Goal: Information Seeking & Learning: Learn about a topic

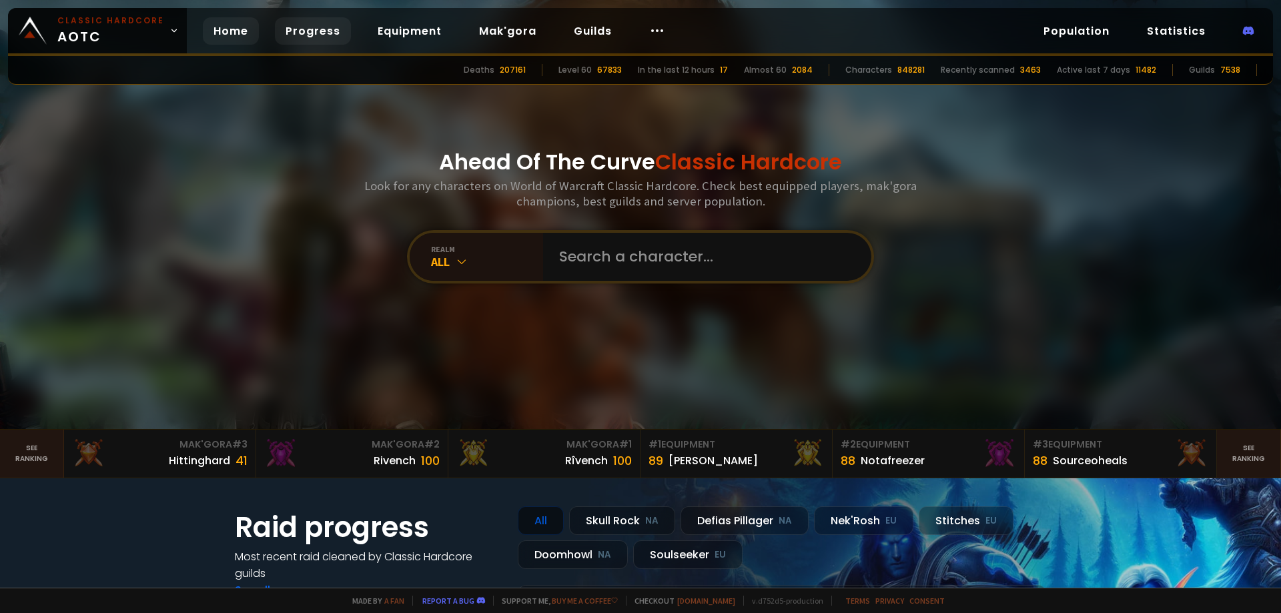
click at [304, 20] on link "Progress" at bounding box center [313, 30] width 76 height 27
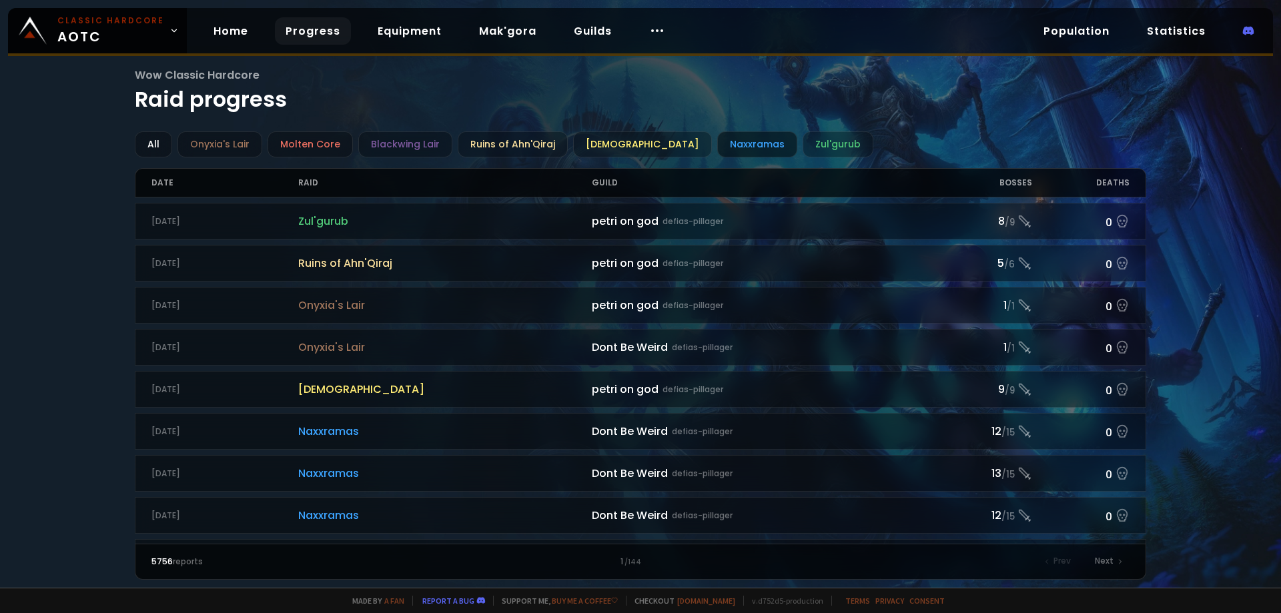
click at [717, 156] on div "Naxxramas" at bounding box center [757, 144] width 80 height 26
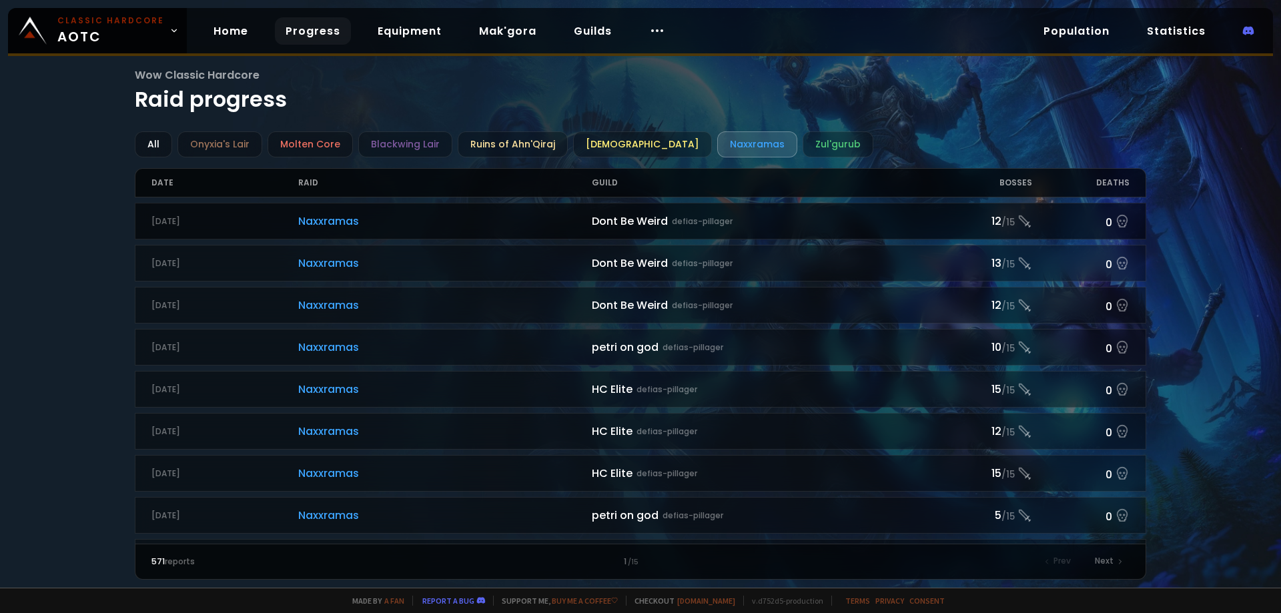
click at [543, 225] on span "Naxxramas" at bounding box center [445, 221] width 294 height 17
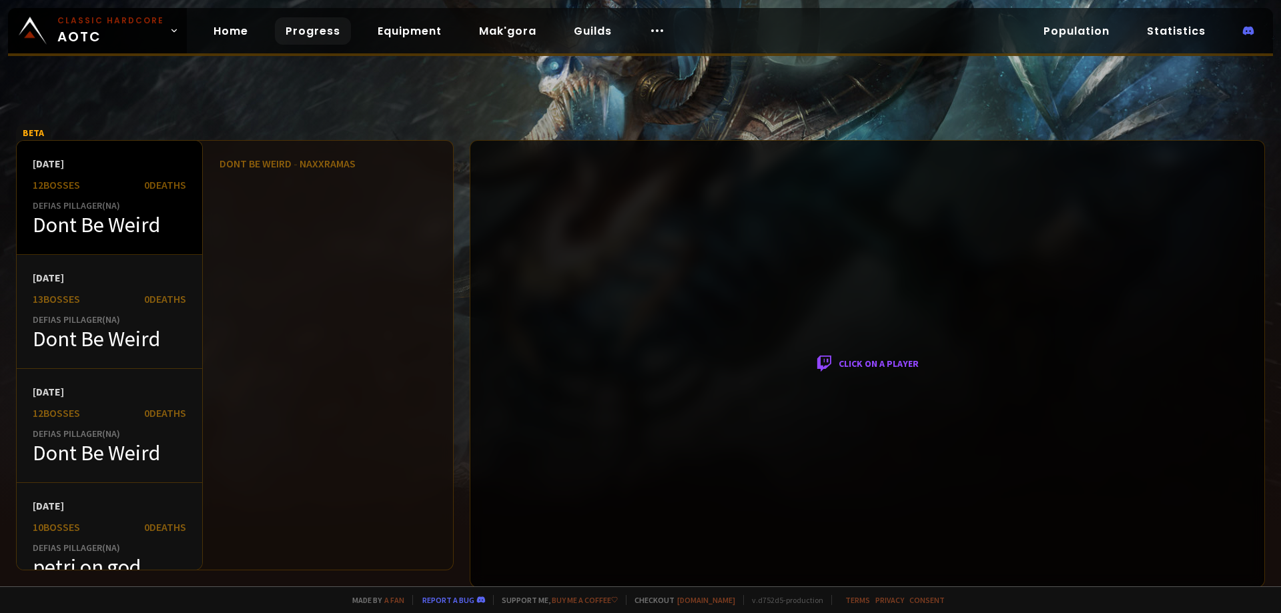
click at [156, 207] on div "Defias Pillager ( NA )" at bounding box center [109, 205] width 153 height 12
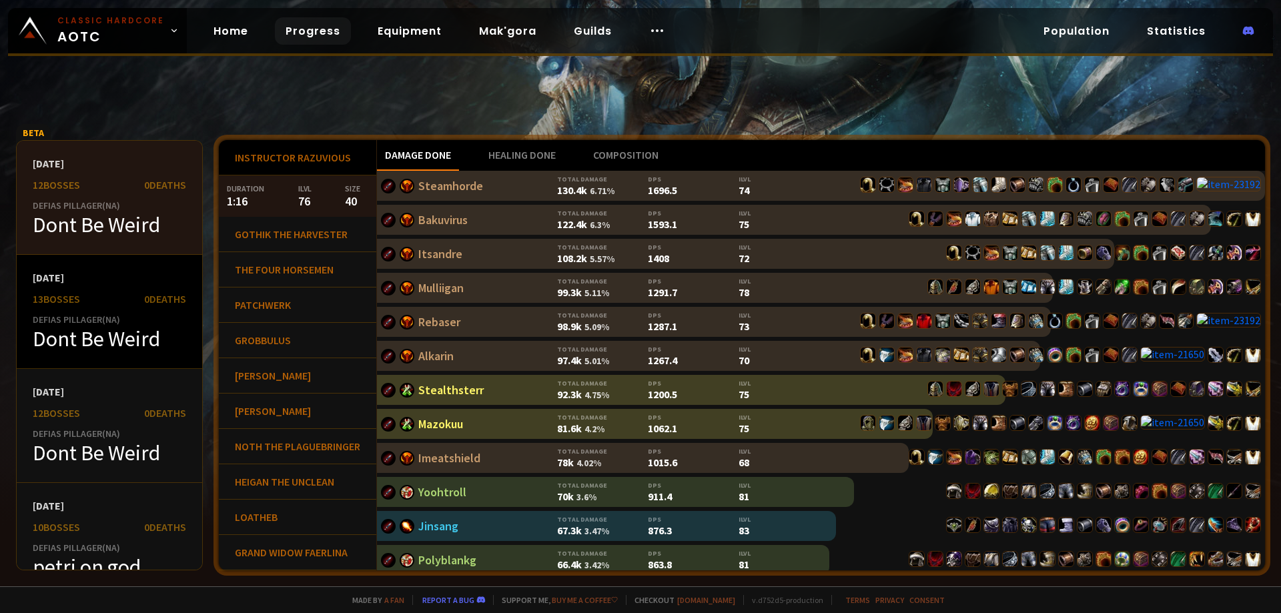
click at [111, 279] on div "[DATE]" at bounding box center [109, 277] width 153 height 13
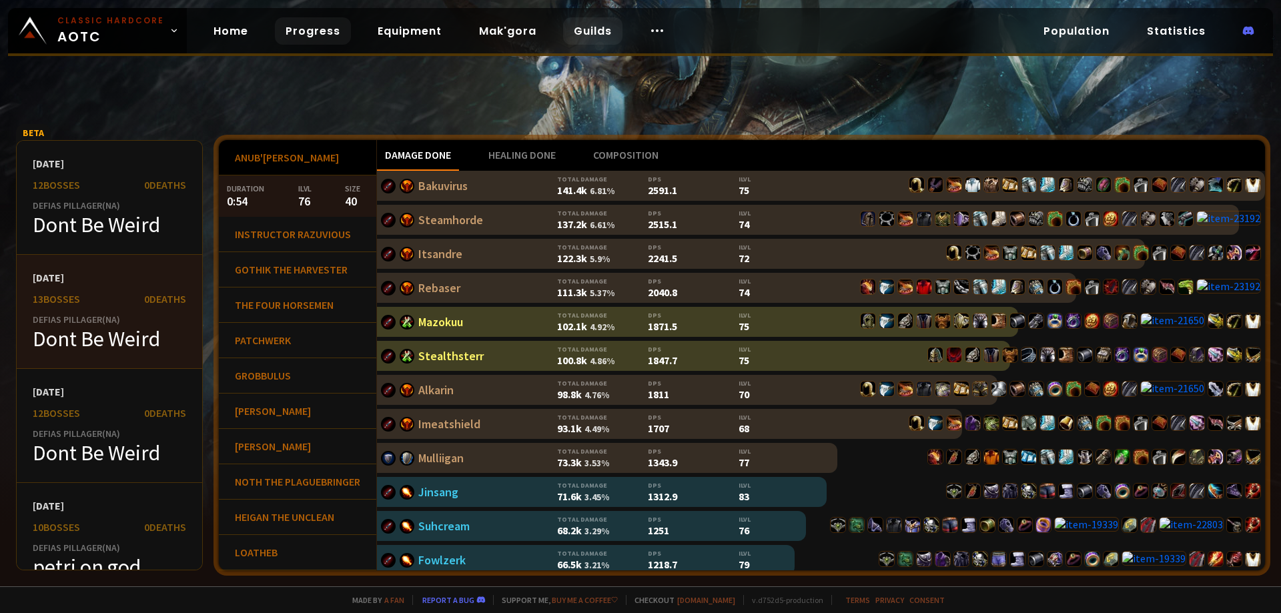
click at [593, 37] on link "Guilds" at bounding box center [592, 30] width 59 height 27
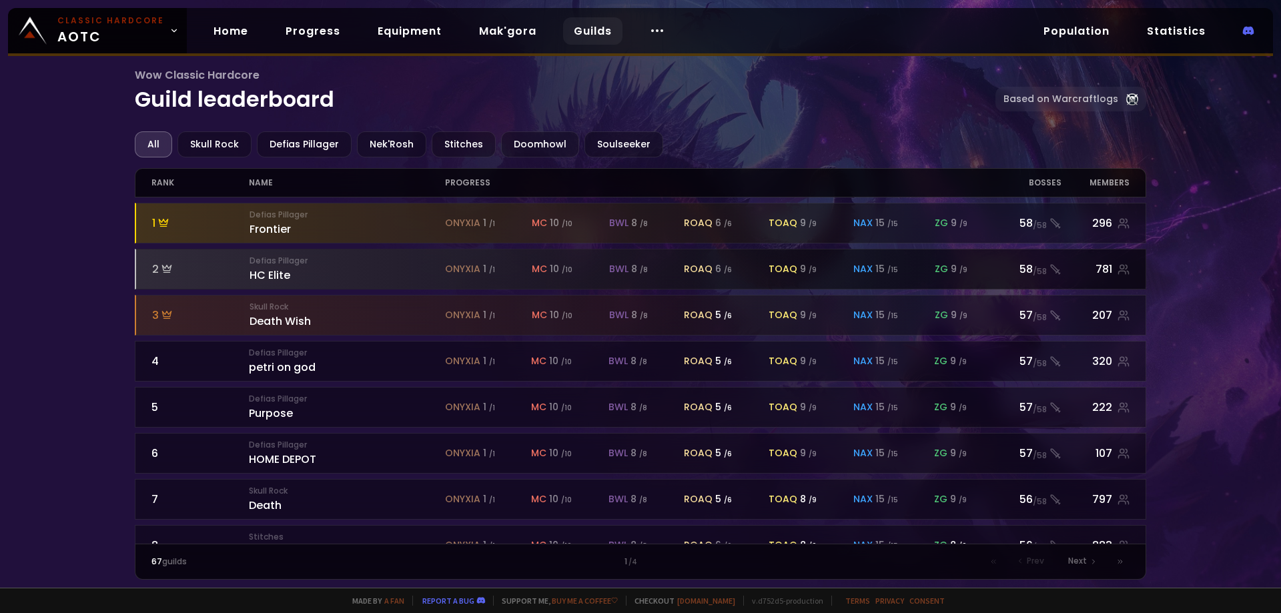
click at [983, 274] on div "onyxia 1 / 1 mc 10 / 10 bwl 8 / 8 roaq 6 / 6 toaq 9 / 9 nax 15 / 15 zg 9 / 9" at bounding box center [714, 269] width 538 height 14
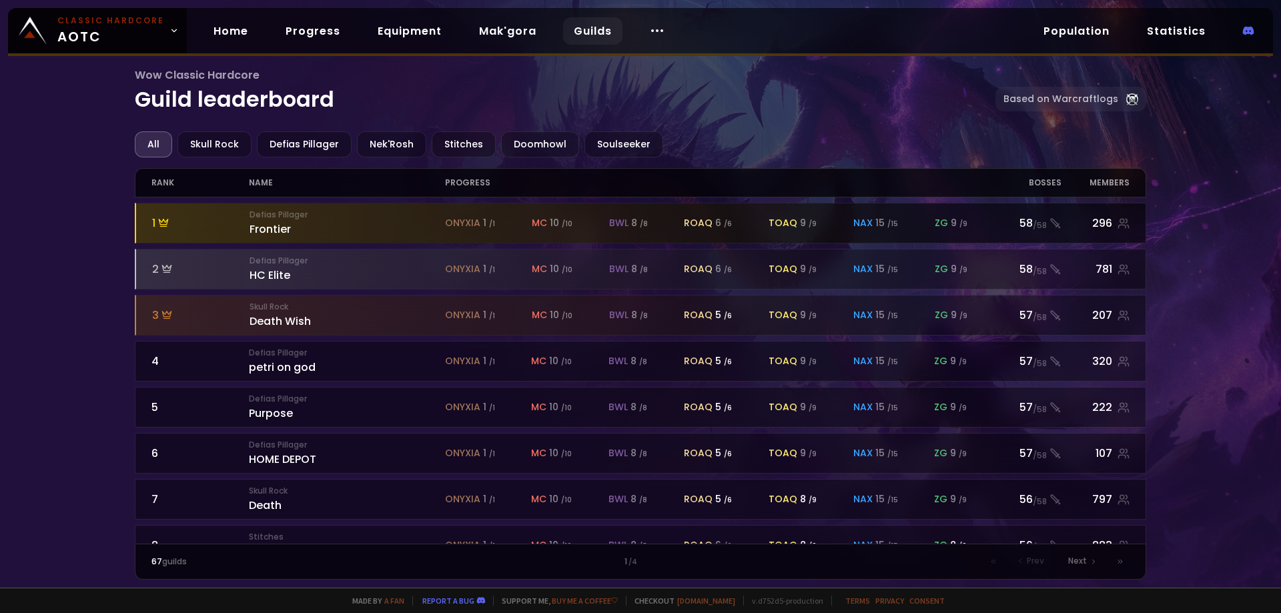
click at [974, 220] on div "onyxia 1 / 1 mc 10 / 10 bwl 8 / 8 roaq 6 / 6 toaq 9 / 9 nax 15 / 15 zg 9 / 9" at bounding box center [714, 223] width 538 height 14
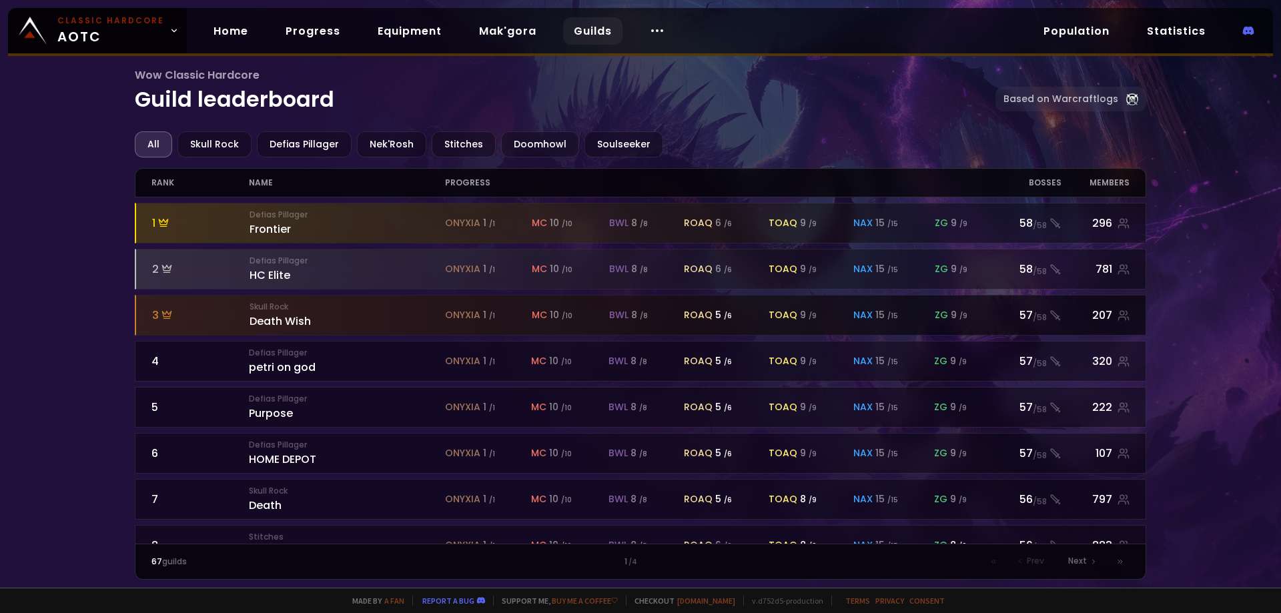
click at [980, 322] on div "onyxia 1 / 1 mc 10 / 10 bwl 8 / 8 roaq 5 / 6 toaq 9 / 9 nax 15 / 15 zg 9 / 9" at bounding box center [714, 315] width 538 height 14
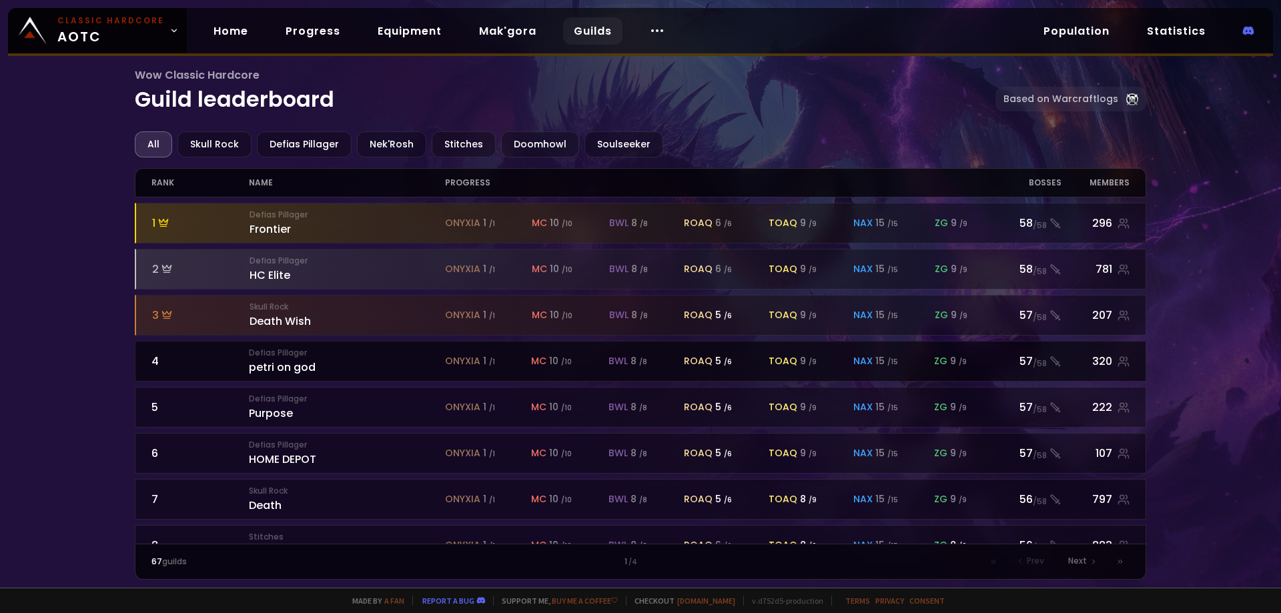
click at [977, 360] on div "onyxia 1 / 1 mc 10 / 10 bwl 8 / 8 roaq 5 / 6 toaq 9 / 9 nax 15 / 15 zg 9 / 9" at bounding box center [714, 361] width 538 height 14
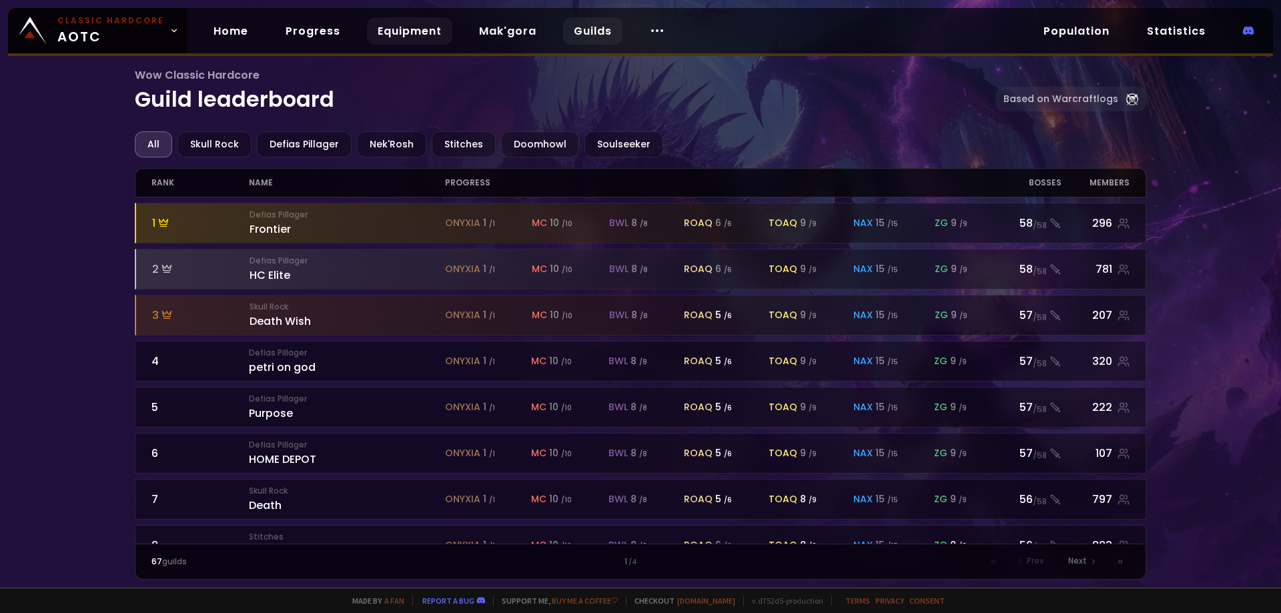
click at [402, 30] on link "Equipment" at bounding box center [409, 30] width 85 height 27
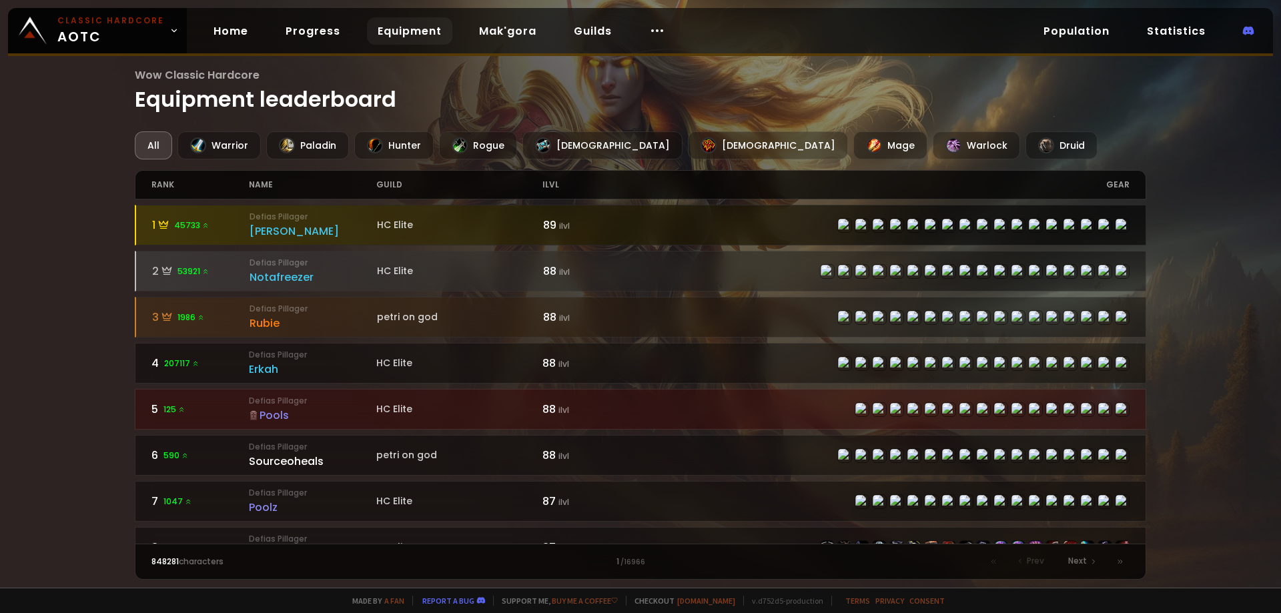
click at [320, 223] on small "Defias Pillager" at bounding box center [312, 217] width 127 height 12
